Goal: Information Seeking & Learning: Find specific fact

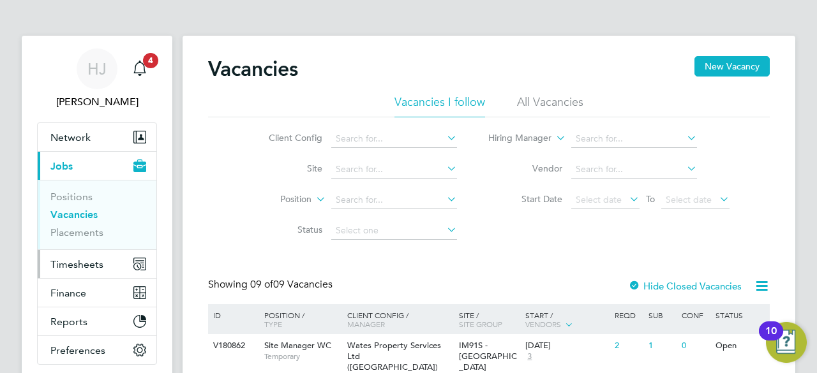
click at [75, 265] on span "Timesheets" at bounding box center [76, 264] width 53 height 12
click at [95, 267] on span "Timesheets" at bounding box center [76, 264] width 53 height 12
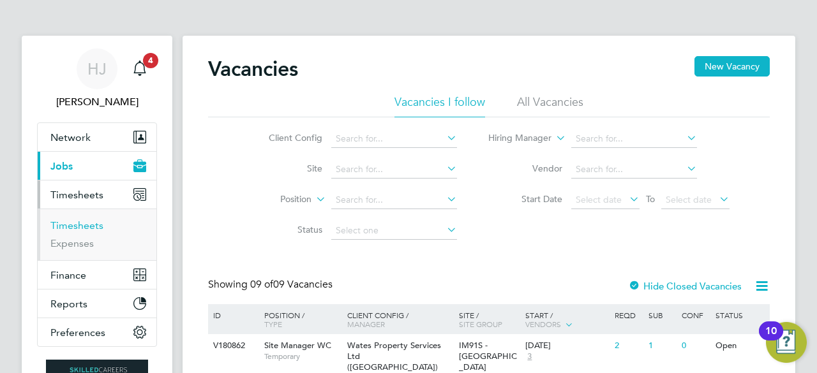
click at [80, 225] on link "Timesheets" at bounding box center [76, 226] width 53 height 12
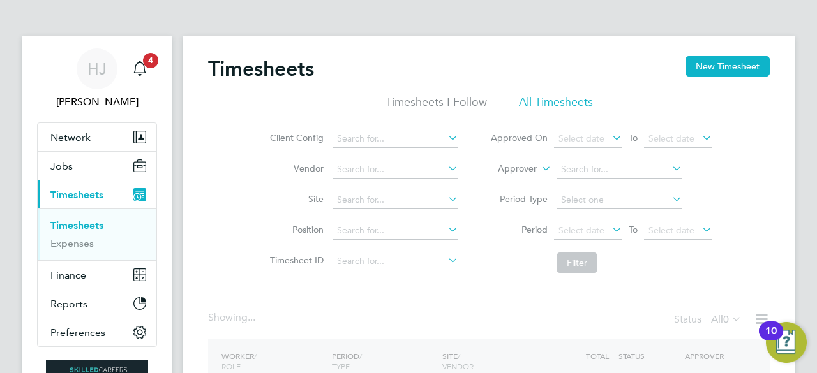
click at [207, 172] on div "Timesheets New Timesheet Timesheets I Follow All Timesheets Client Config Vendo…" at bounding box center [489, 252] width 613 height 433
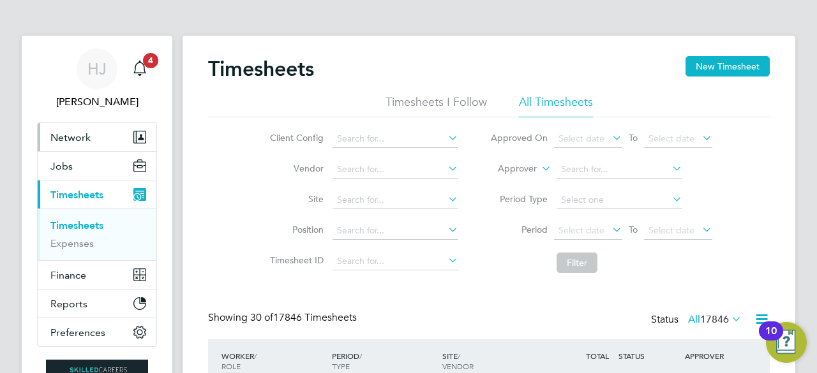
click at [75, 137] on span "Network" at bounding box center [70, 137] width 40 height 12
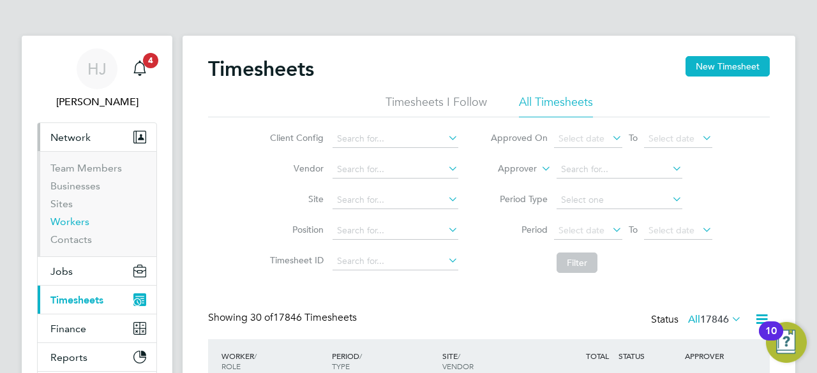
click at [71, 220] on link "Workers" at bounding box center [69, 222] width 39 height 12
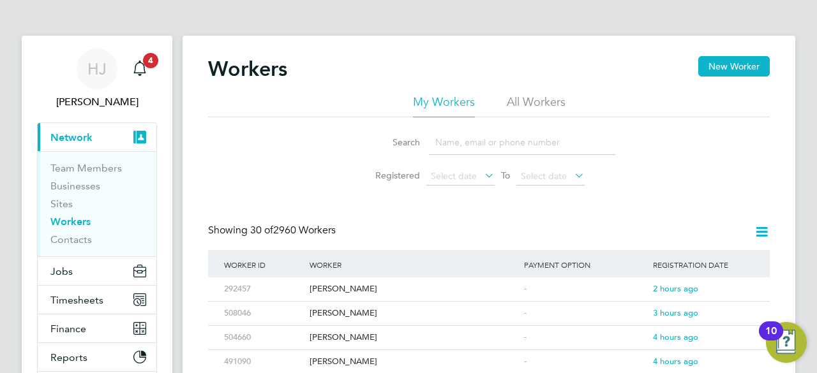
click at [452, 149] on input at bounding box center [522, 142] width 186 height 25
type input "[PERSON_NAME]"
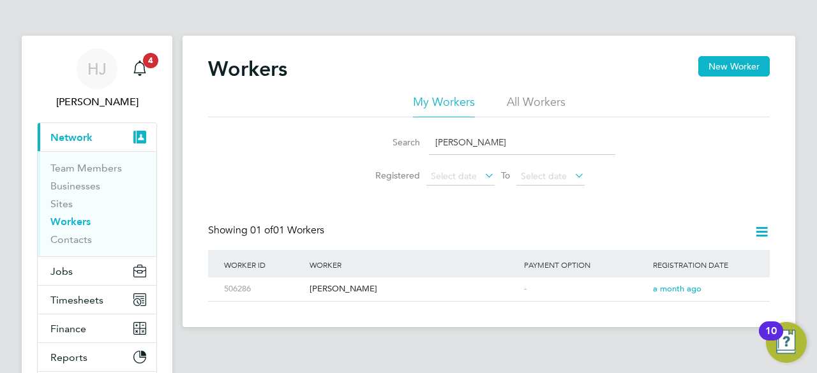
click at [287, 177] on div "Search [PERSON_NAME] Registered Select date To Select date" at bounding box center [489, 154] width 562 height 75
click at [89, 132] on span "Network" at bounding box center [71, 137] width 42 height 12
click at [520, 146] on input "[PERSON_NAME]" at bounding box center [522, 142] width 186 height 25
click at [669, 290] on span "a month ago" at bounding box center [677, 288] width 48 height 11
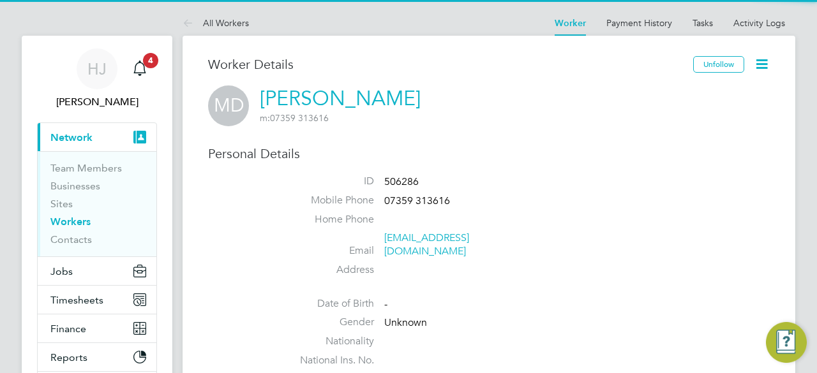
click at [583, 265] on li "Address" at bounding box center [527, 273] width 485 height 19
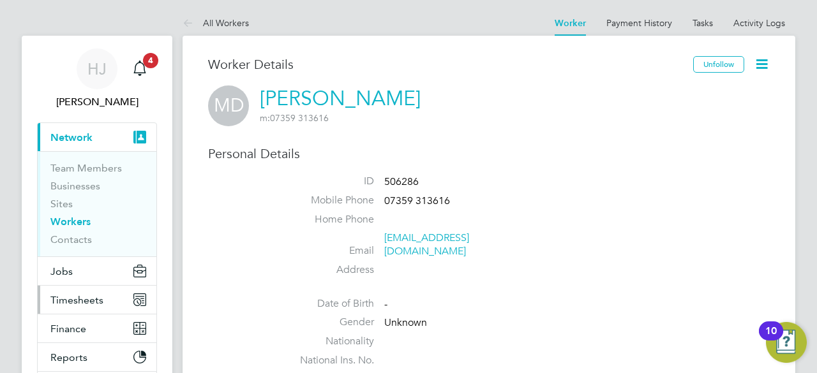
click at [66, 294] on span "Timesheets" at bounding box center [76, 300] width 53 height 12
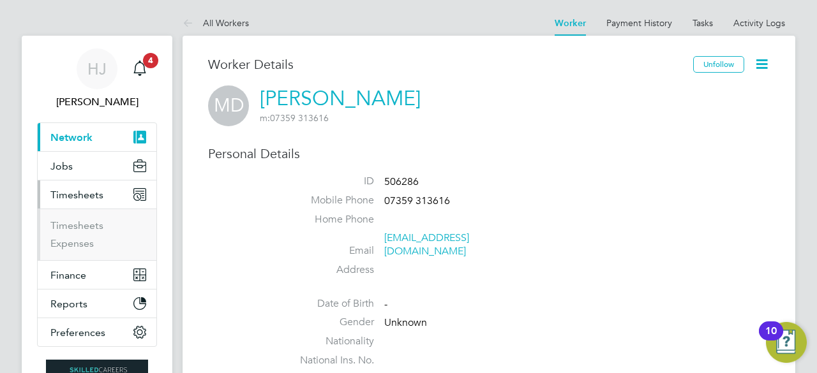
click at [88, 218] on ul "Timesheets Expenses" at bounding box center [97, 235] width 119 height 52
click at [88, 221] on link "Timesheets" at bounding box center [76, 226] width 53 height 12
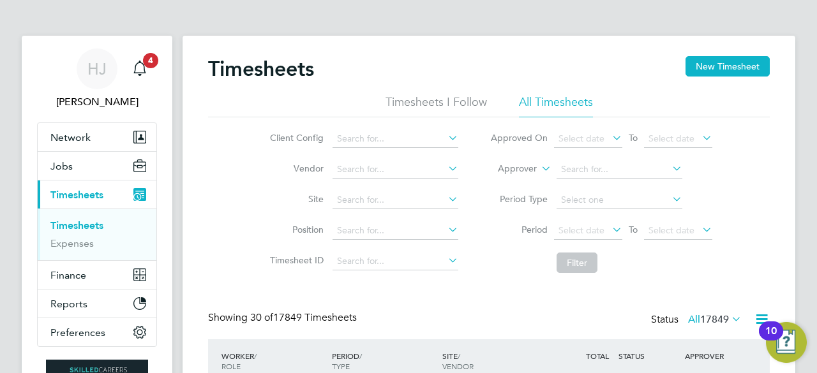
click at [556, 63] on div "Timesheets New Timesheet" at bounding box center [489, 75] width 562 height 38
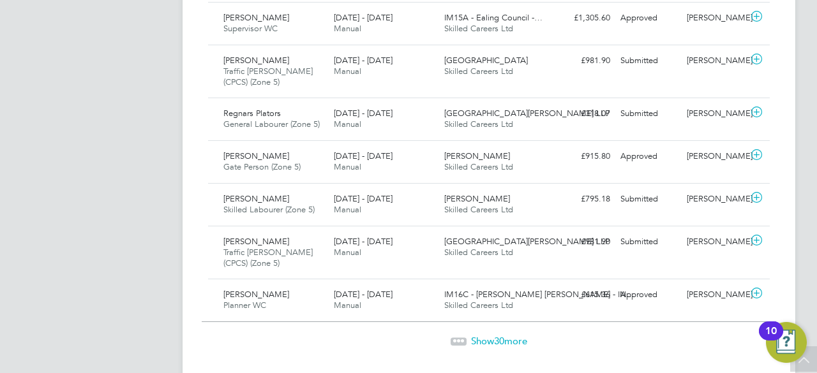
click at [490, 335] on span "Show 30 more" at bounding box center [499, 341] width 56 height 12
